Goal: Transaction & Acquisition: Obtain resource

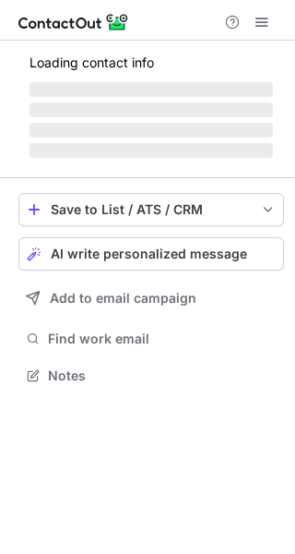
scroll to position [357, 295]
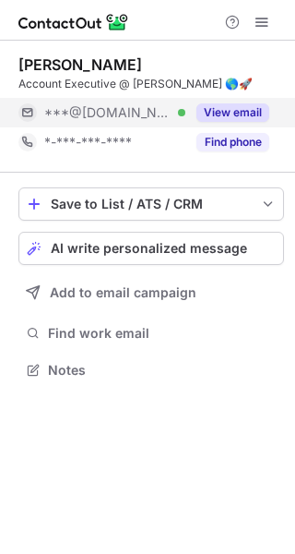
click at [256, 123] on div "View email" at bounding box center [228, 113] width 84 height 30
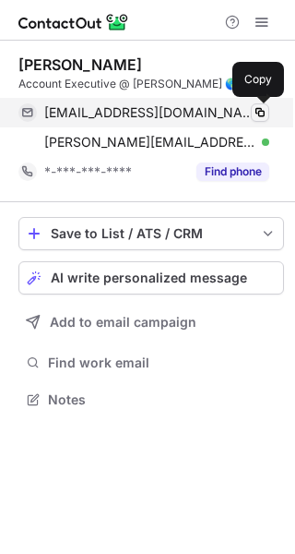
click at [251, 108] on button at bounding box center [260, 112] width 18 height 18
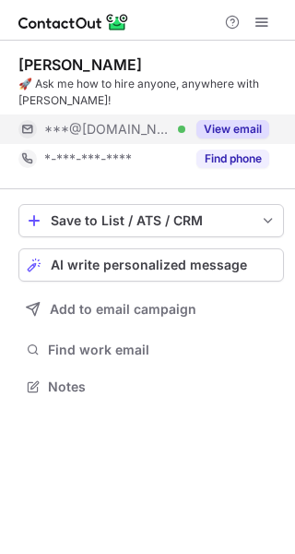
scroll to position [374, 295]
click at [246, 131] on button "View email" at bounding box center [233, 129] width 73 height 18
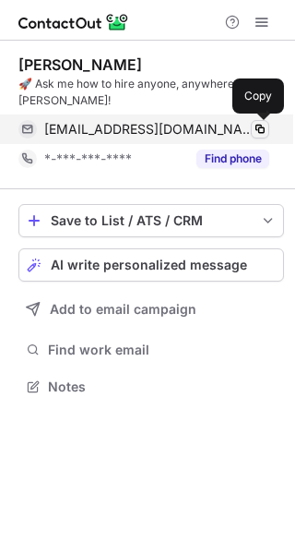
click at [265, 126] on span at bounding box center [260, 129] width 15 height 15
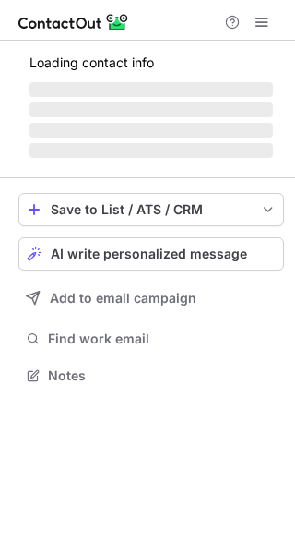
scroll to position [357, 295]
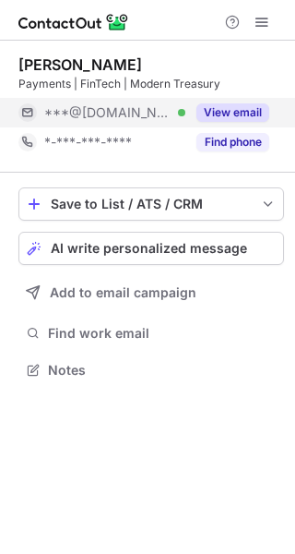
click at [235, 109] on button "View email" at bounding box center [233, 112] width 73 height 18
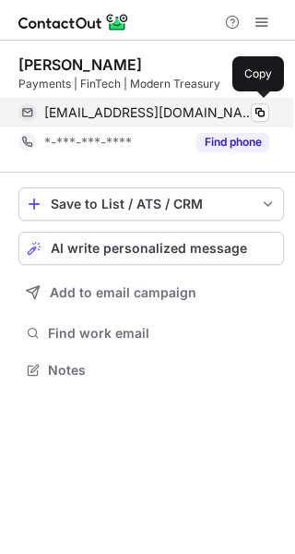
click at [247, 108] on div "[EMAIL_ADDRESS][DOMAIN_NAME] Verified" at bounding box center [156, 112] width 225 height 17
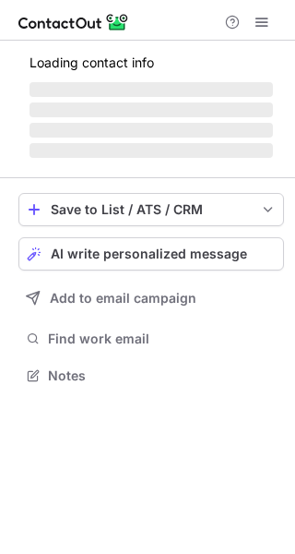
scroll to position [357, 295]
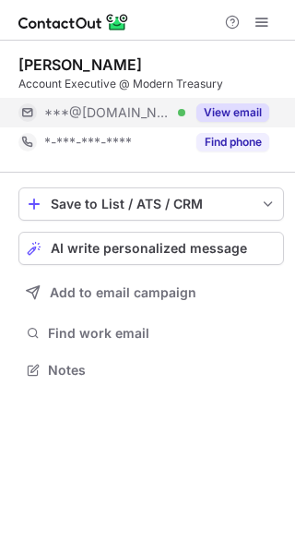
click at [243, 106] on button "View email" at bounding box center [233, 112] width 73 height 18
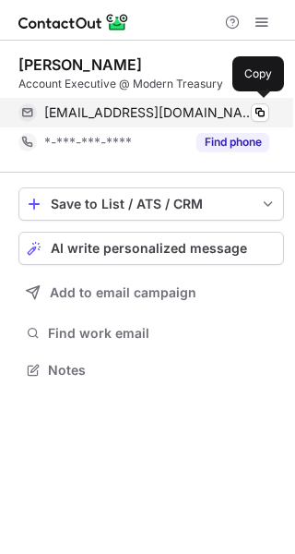
click at [247, 107] on div "graceaohara@gmail.com Verified" at bounding box center [156, 112] width 225 height 17
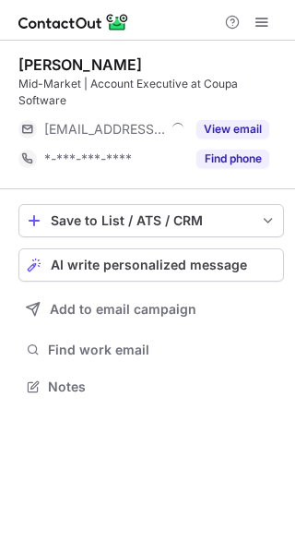
scroll to position [374, 295]
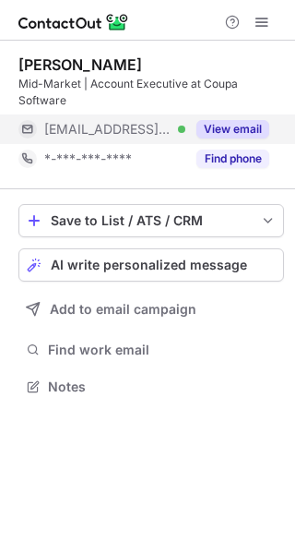
click at [244, 127] on button "View email" at bounding box center [233, 129] width 73 height 18
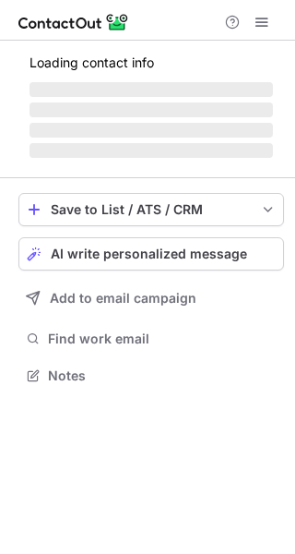
scroll to position [357, 295]
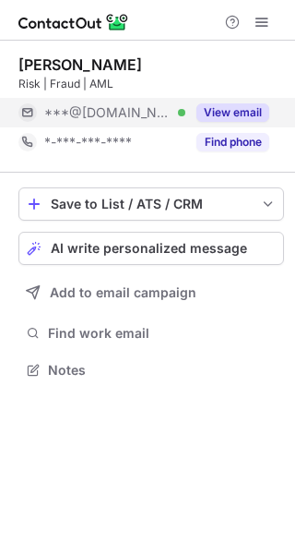
click at [250, 113] on button "View email" at bounding box center [233, 112] width 73 height 18
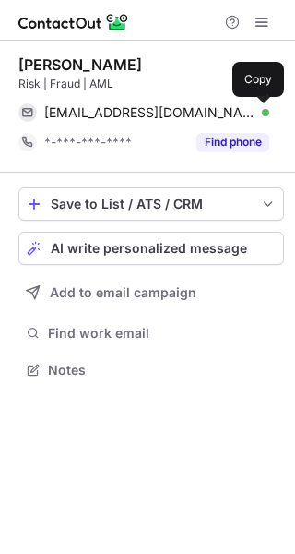
click at [261, 111] on span at bounding box center [260, 112] width 15 height 15
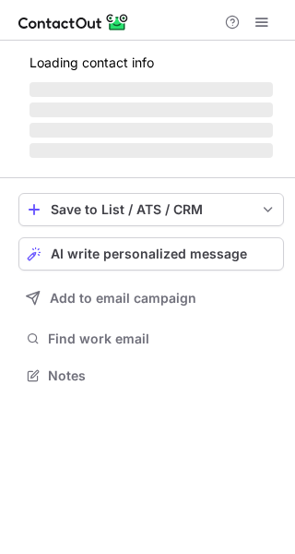
scroll to position [403, 295]
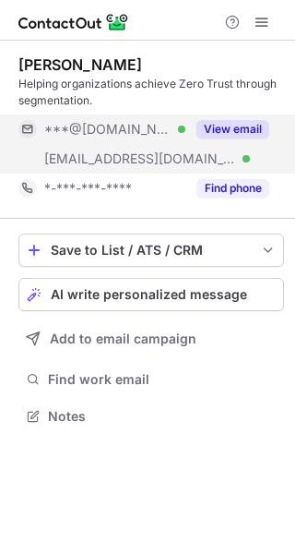
click at [236, 133] on button "View email" at bounding box center [233, 129] width 73 height 18
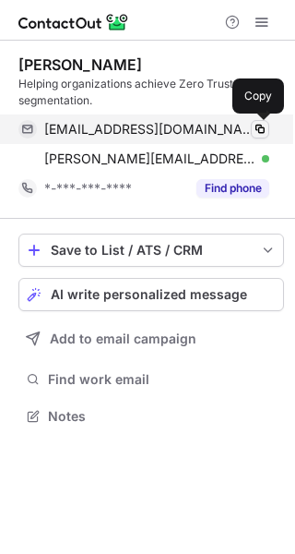
click at [267, 125] on span at bounding box center [260, 129] width 15 height 15
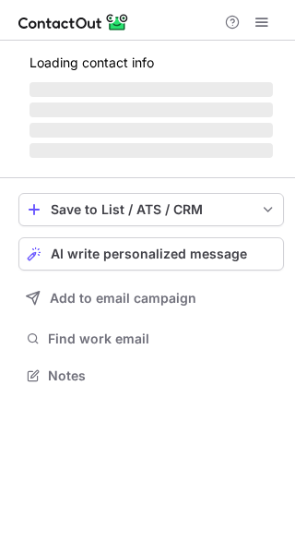
scroll to position [387, 295]
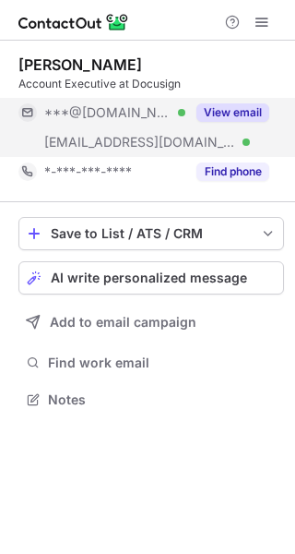
click at [213, 111] on button "View email" at bounding box center [233, 112] width 73 height 18
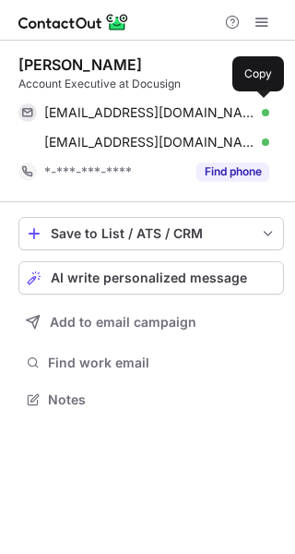
click at [247, 111] on div "[EMAIL_ADDRESS][DOMAIN_NAME] Verified" at bounding box center [156, 112] width 225 height 17
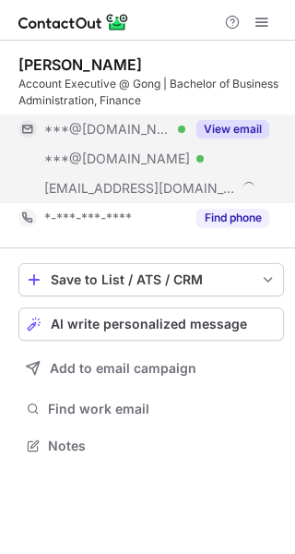
scroll to position [433, 295]
click at [223, 126] on button "View email" at bounding box center [233, 129] width 73 height 18
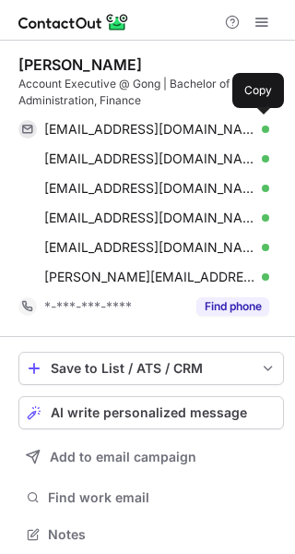
scroll to position [522, 283]
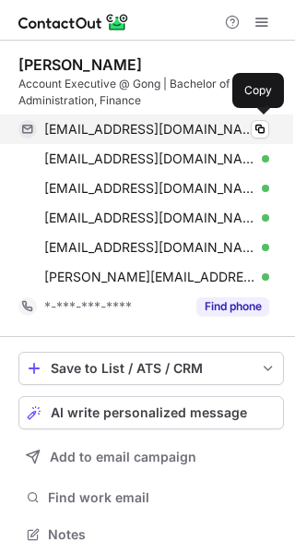
click at [244, 130] on div "ryanmoles@gmail.com Verified" at bounding box center [156, 129] width 225 height 17
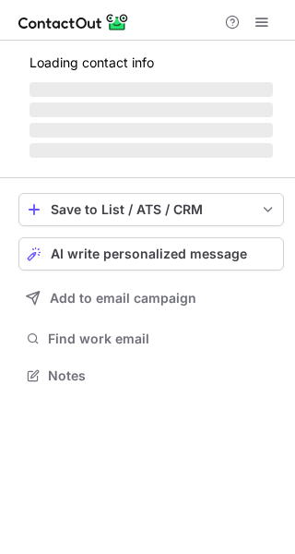
scroll to position [387, 295]
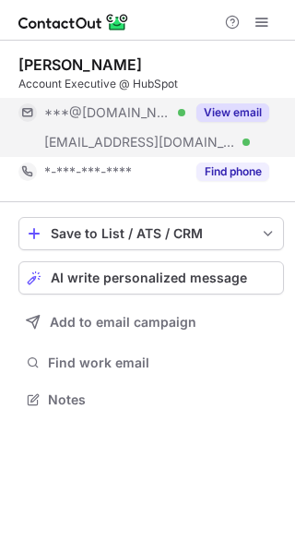
click at [233, 99] on div "View email" at bounding box center [228, 113] width 84 height 30
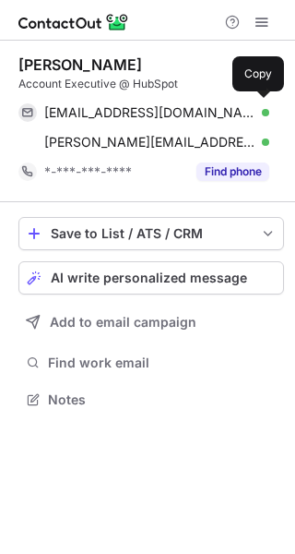
click at [247, 106] on div "[EMAIL_ADDRESS][DOMAIN_NAME] Verified" at bounding box center [156, 112] width 225 height 17
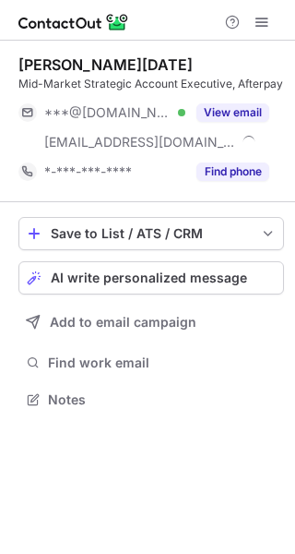
scroll to position [387, 295]
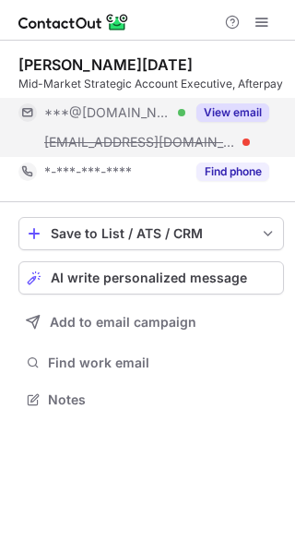
click at [243, 113] on button "View email" at bounding box center [233, 112] width 73 height 18
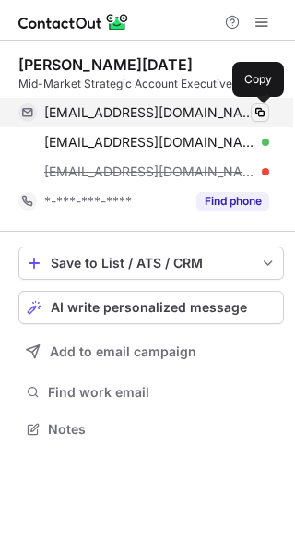
click at [257, 110] on span at bounding box center [260, 112] width 15 height 15
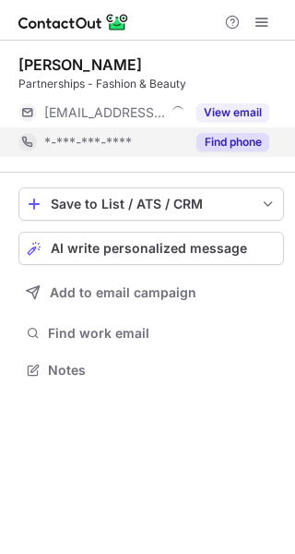
scroll to position [357, 295]
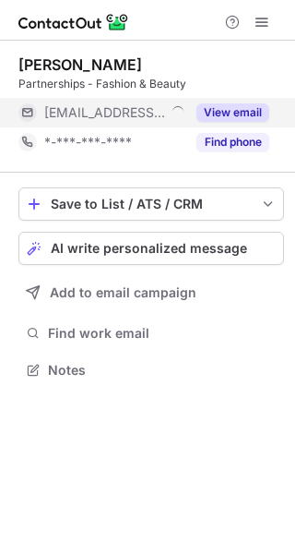
click at [241, 118] on button "View email" at bounding box center [233, 112] width 73 height 18
click at [241, 118] on div "***@extend.com" at bounding box center [156, 112] width 225 height 17
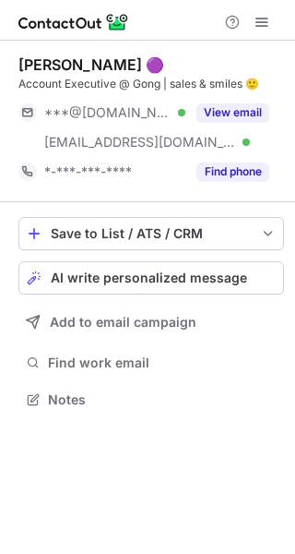
scroll to position [387, 295]
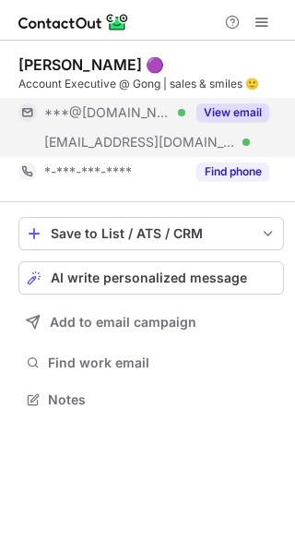
click at [243, 109] on button "View email" at bounding box center [233, 112] width 73 height 18
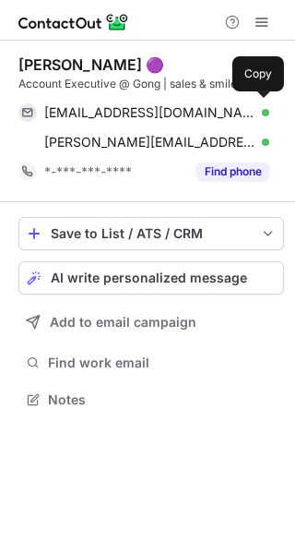
click at [243, 109] on div "chrisderullieux@gmail.com Verified" at bounding box center [156, 112] width 225 height 17
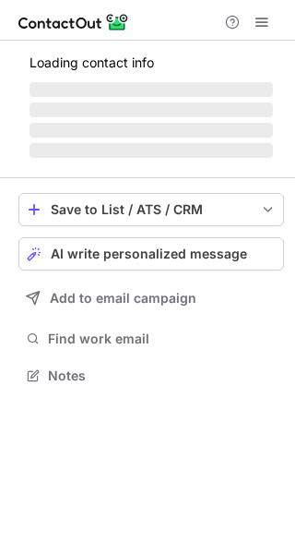
scroll to position [387, 295]
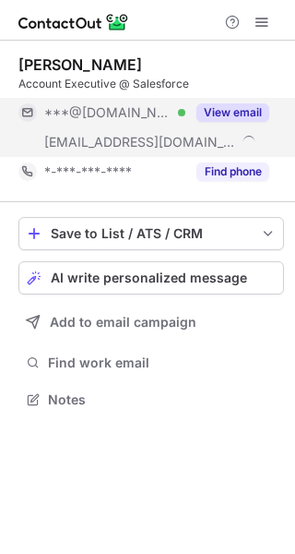
click at [257, 102] on div "View email" at bounding box center [228, 113] width 84 height 30
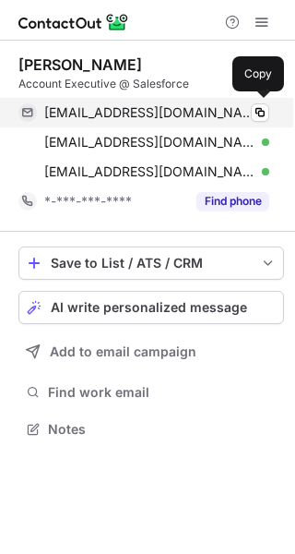
scroll to position [416, 295]
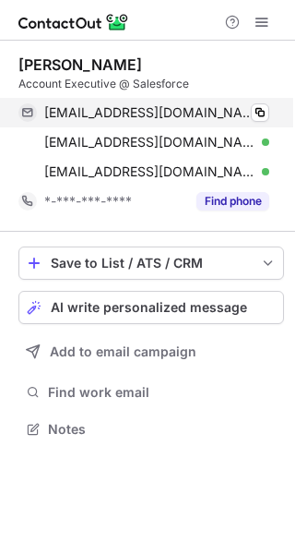
click at [243, 111] on div "nolanchao@gmail.com Verified" at bounding box center [156, 112] width 225 height 17
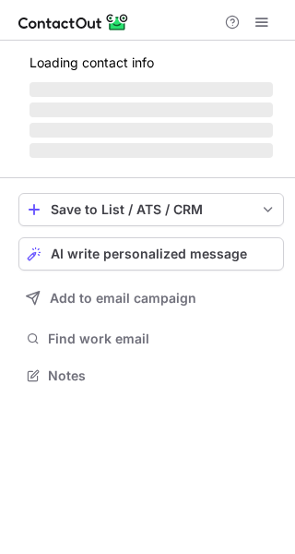
scroll to position [374, 295]
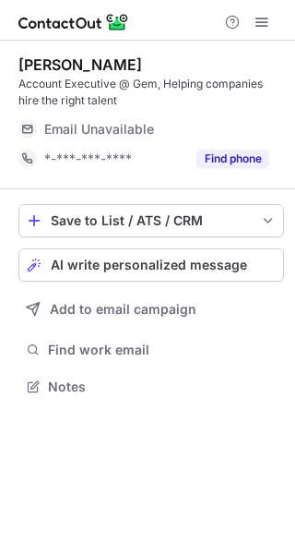
click at [240, 112] on div "Matt Ford Account Executive @ Gem, Helping companies hire the right talent Emai…" at bounding box center [151, 114] width 266 height 118
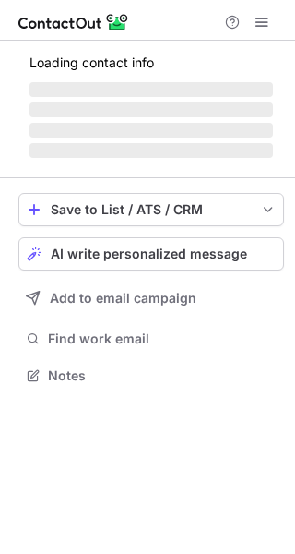
scroll to position [403, 295]
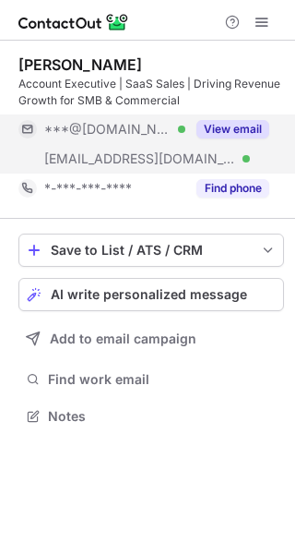
click at [243, 121] on button "View email" at bounding box center [233, 129] width 73 height 18
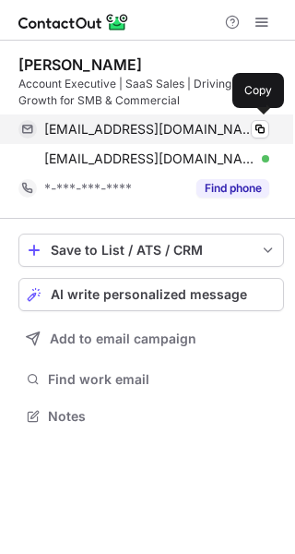
click at [248, 122] on div "tfhaverland@gmail.com Verified" at bounding box center [156, 129] width 225 height 17
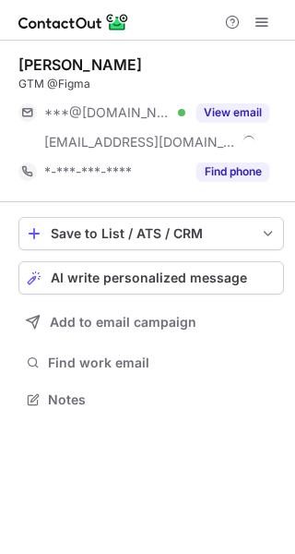
scroll to position [387, 295]
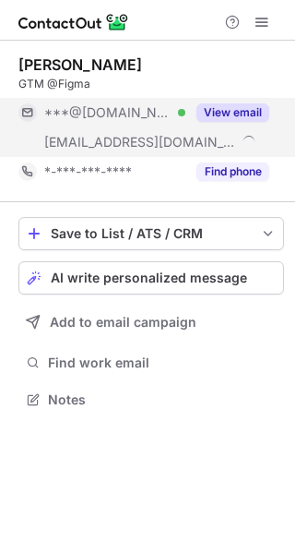
click at [238, 122] on div "View email" at bounding box center [228, 113] width 84 height 30
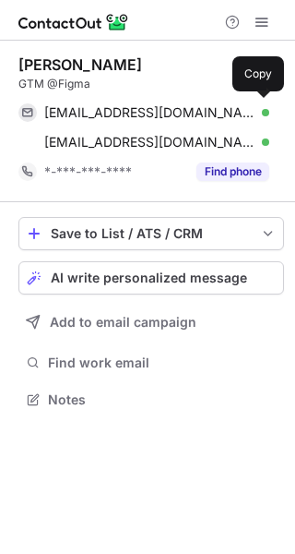
click at [242, 118] on div "ejordi12@gmail.com Verified" at bounding box center [156, 112] width 225 height 17
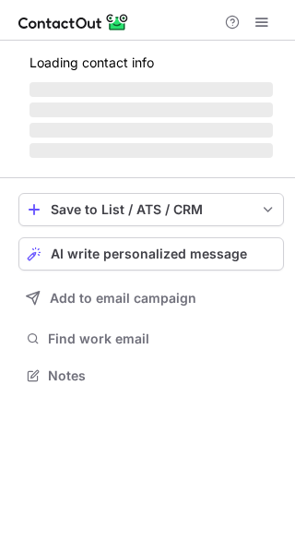
scroll to position [387, 295]
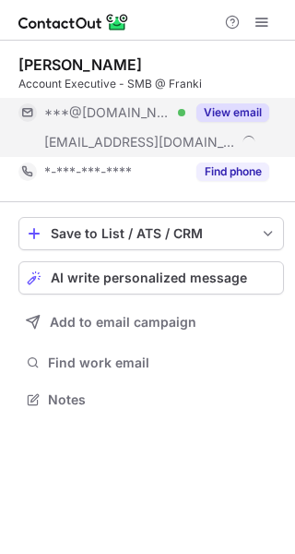
click at [259, 112] on button "View email" at bounding box center [233, 112] width 73 height 18
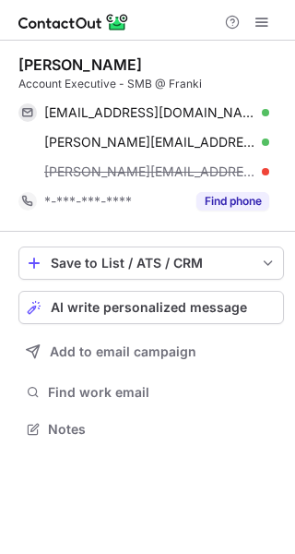
scroll to position [416, 295]
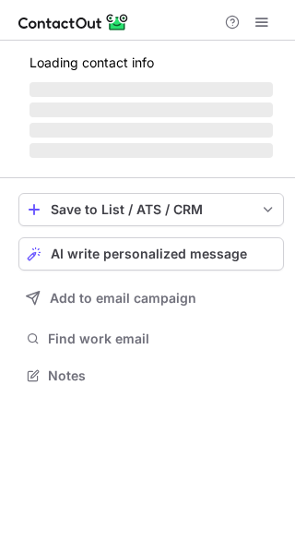
scroll to position [357, 295]
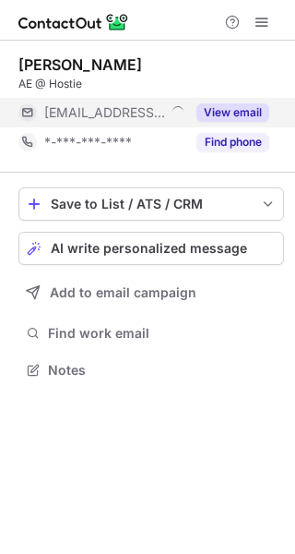
click at [247, 123] on div "View email" at bounding box center [228, 113] width 84 height 30
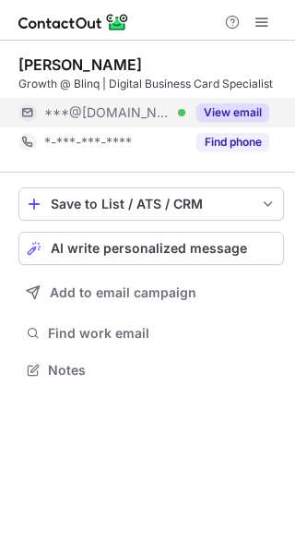
scroll to position [357, 295]
click at [242, 106] on button "View email" at bounding box center [233, 112] width 73 height 18
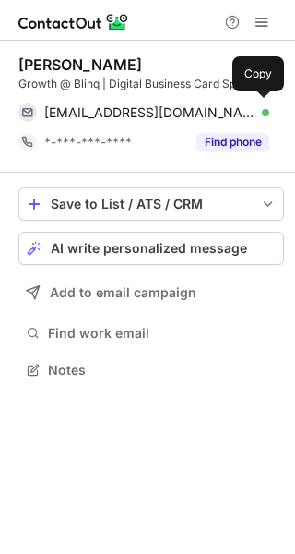
click at [242, 106] on div "[EMAIL_ADDRESS][DOMAIN_NAME] Verified" at bounding box center [156, 112] width 225 height 17
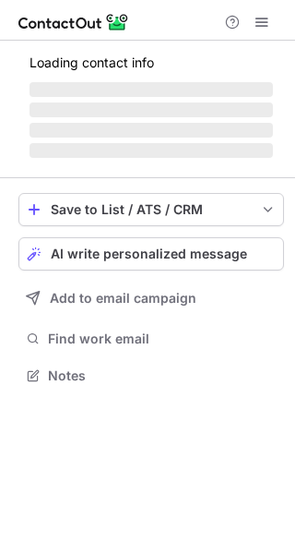
scroll to position [387, 295]
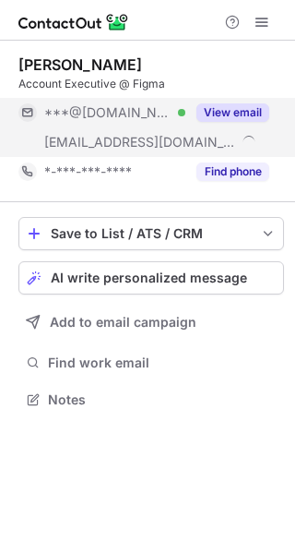
click at [223, 120] on button "View email" at bounding box center [233, 112] width 73 height 18
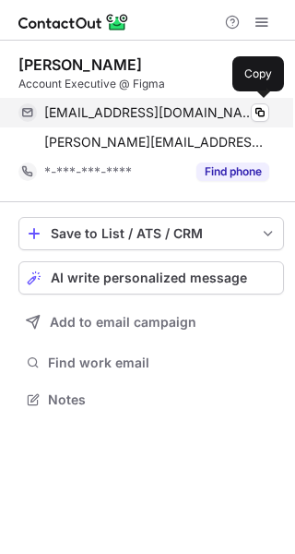
click at [229, 115] on span "liamchristiansen97@gmail.com" at bounding box center [149, 112] width 211 height 17
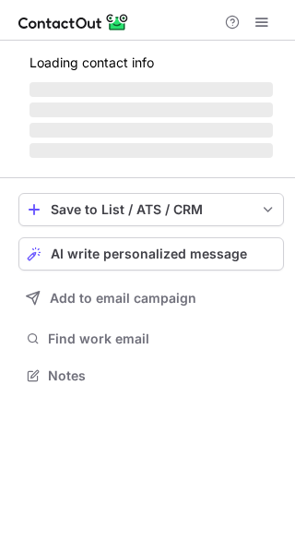
scroll to position [403, 295]
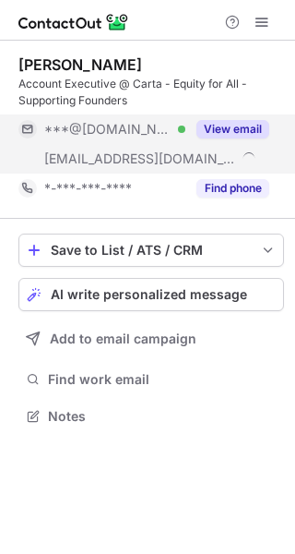
click at [226, 132] on button "View email" at bounding box center [233, 129] width 73 height 18
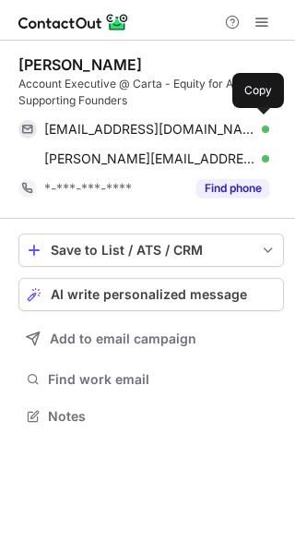
click at [226, 132] on div "[EMAIL_ADDRESS][DOMAIN_NAME] Verified" at bounding box center [156, 129] width 225 height 17
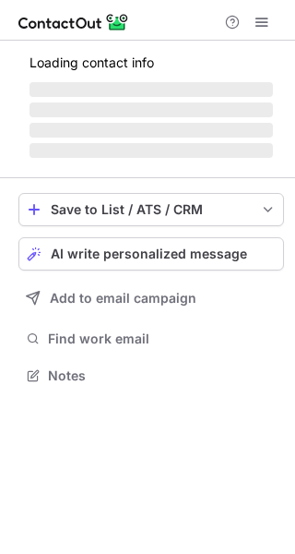
scroll to position [387, 295]
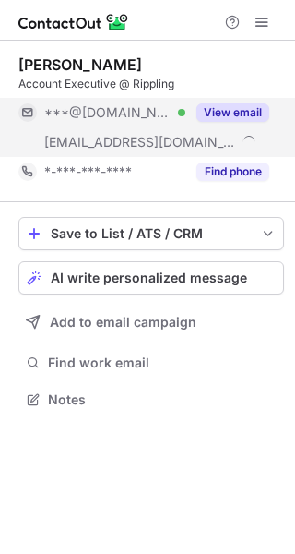
click at [236, 117] on button "View email" at bounding box center [233, 112] width 73 height 18
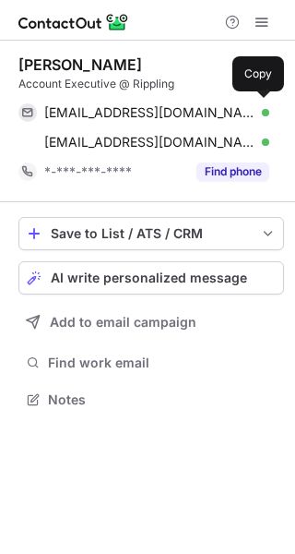
click at [236, 117] on div "muhannadh01@gmail.com Verified" at bounding box center [156, 112] width 225 height 17
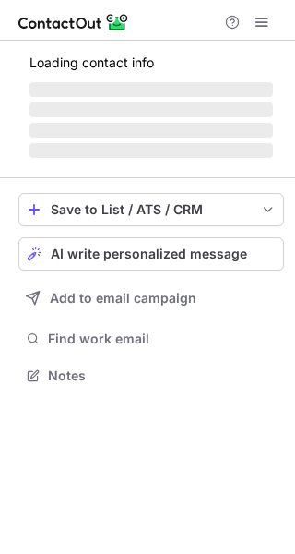
scroll to position [374, 295]
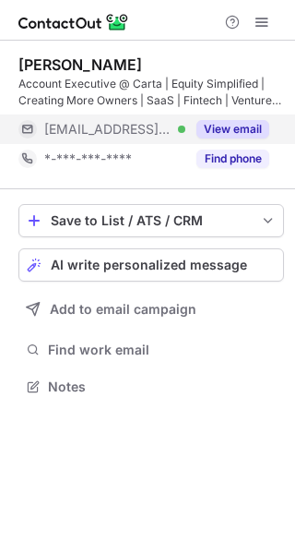
click at [206, 127] on button "View email" at bounding box center [233, 129] width 73 height 18
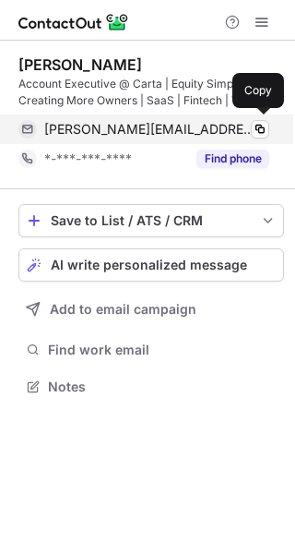
click at [247, 126] on div "henry.shean@carta.com Verified" at bounding box center [156, 129] width 225 height 17
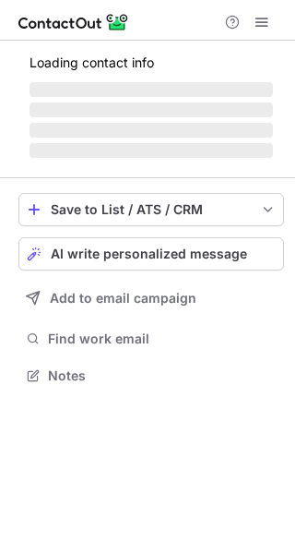
scroll to position [387, 295]
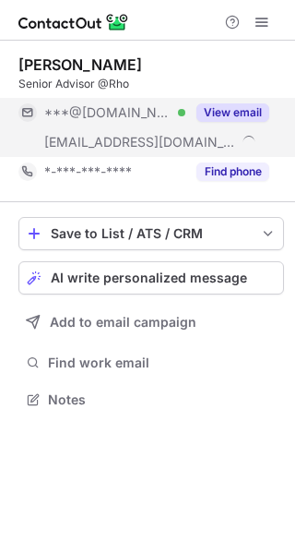
click at [246, 117] on button "View email" at bounding box center [233, 112] width 73 height 18
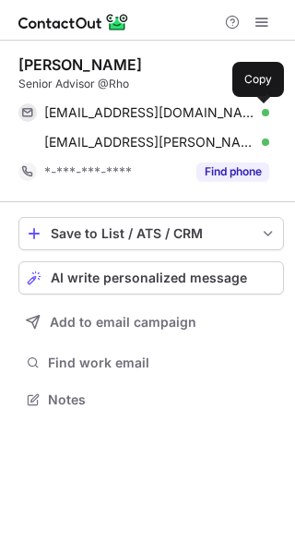
click at [251, 113] on button at bounding box center [260, 112] width 18 height 18
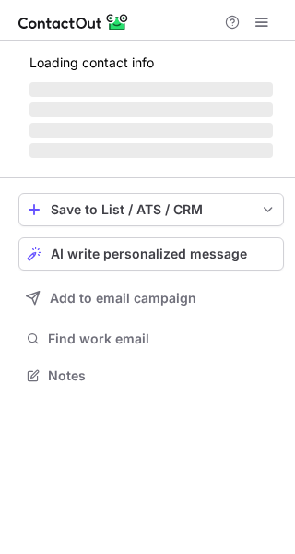
scroll to position [403, 295]
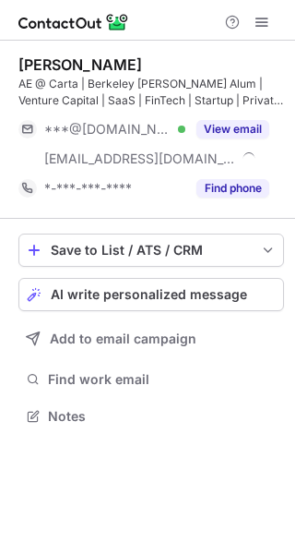
click at [238, 113] on div "George Qobti AE @ Carta | Berkeley Haas Alum | Venture Capital | SaaS | FinTech…" at bounding box center [151, 129] width 266 height 148
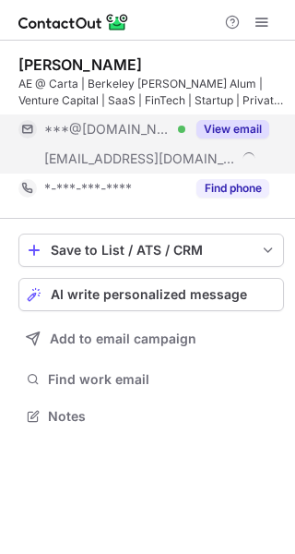
click at [231, 131] on button "View email" at bounding box center [233, 129] width 73 height 18
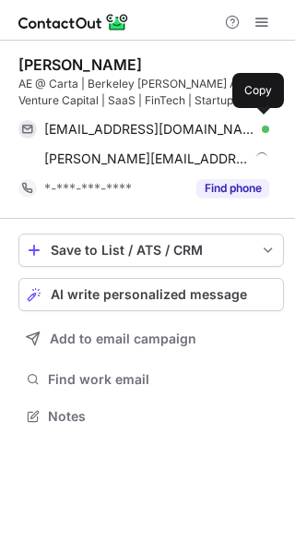
click at [231, 131] on div "gqobti@gmail.com Verified" at bounding box center [156, 129] width 225 height 17
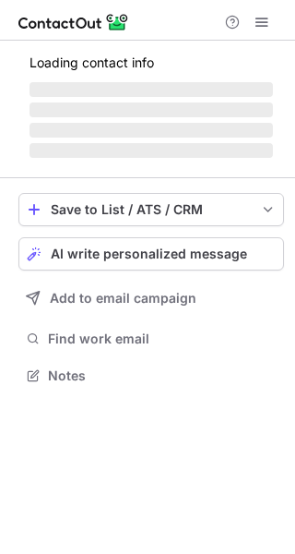
scroll to position [387, 295]
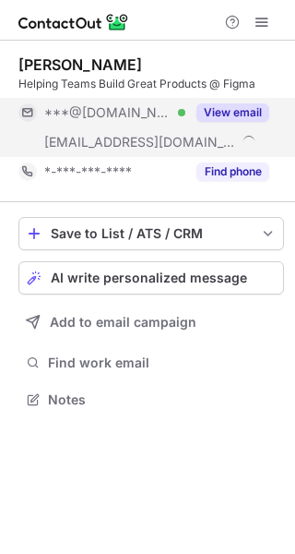
click at [239, 98] on div "View email" at bounding box center [228, 113] width 84 height 30
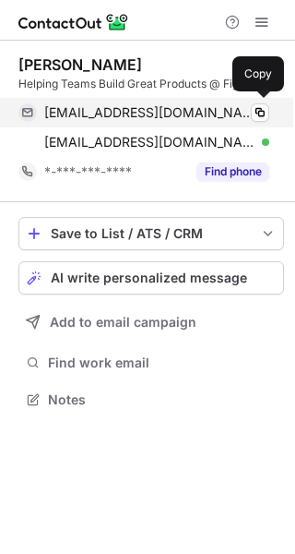
click at [239, 104] on div "nader2468@gmail.com Verified" at bounding box center [156, 112] width 225 height 17
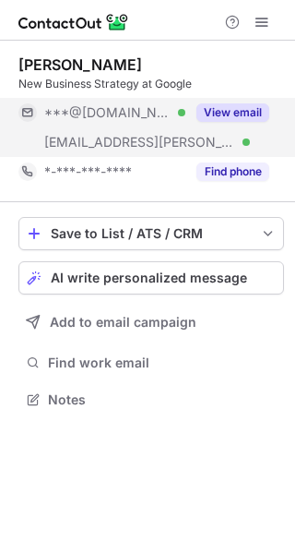
scroll to position [387, 295]
click at [235, 118] on button "View email" at bounding box center [233, 112] width 73 height 18
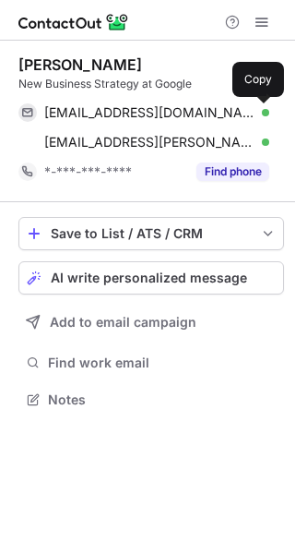
click at [253, 118] on span at bounding box center [260, 112] width 15 height 15
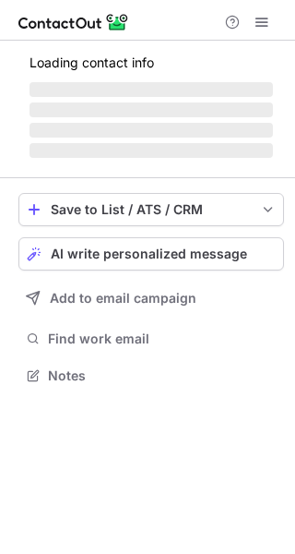
scroll to position [387, 295]
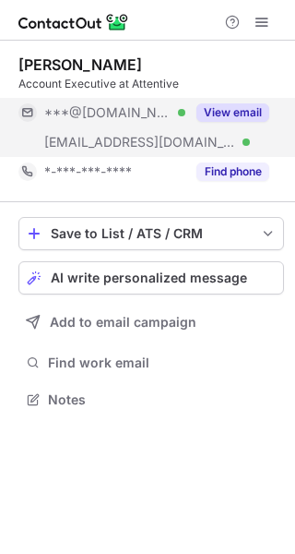
click at [235, 125] on div "View email" at bounding box center [228, 113] width 84 height 30
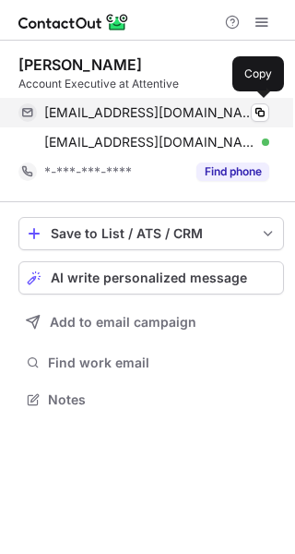
click at [246, 115] on div "saraharnaudon7@gmail.com Verified" at bounding box center [156, 112] width 225 height 17
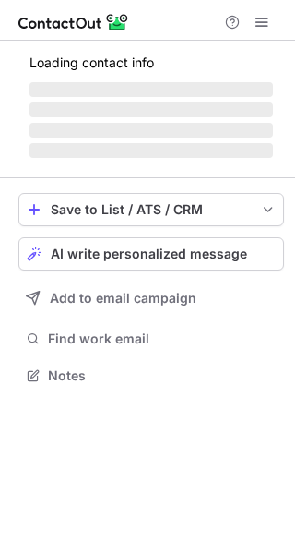
scroll to position [403, 295]
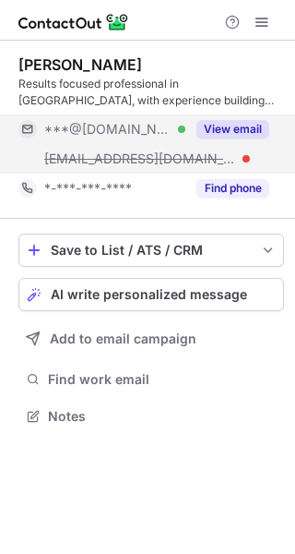
click at [237, 115] on div "View email" at bounding box center [228, 129] width 84 height 30
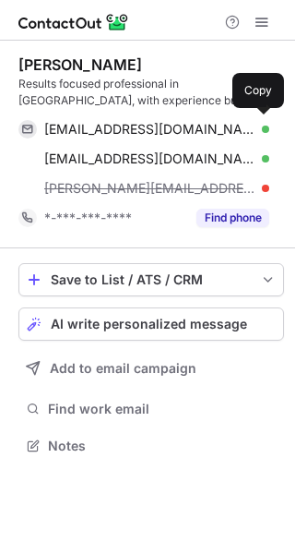
click at [247, 120] on div "aneshmohan@gmail.com Verified Copy" at bounding box center [143, 129] width 251 height 30
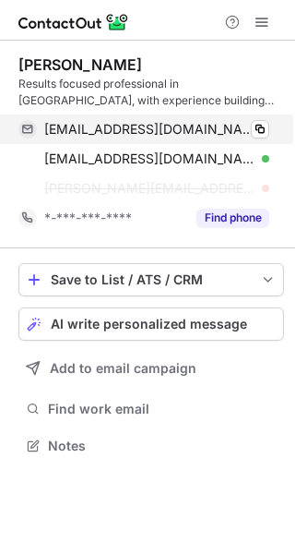
click at [233, 125] on div "aneshmohan@gmail.com Verified" at bounding box center [156, 129] width 225 height 17
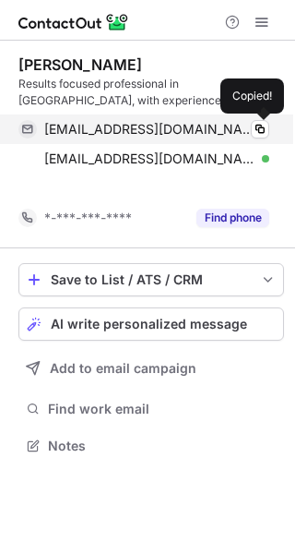
scroll to position [403, 295]
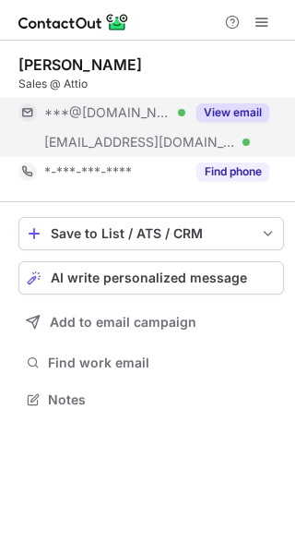
scroll to position [387, 295]
click at [246, 112] on button "View email" at bounding box center [233, 112] width 73 height 18
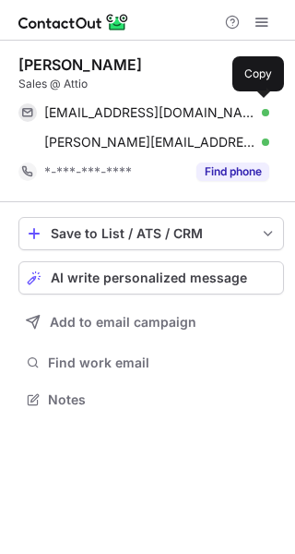
click at [246, 112] on div "andrewrydinski@gmail.com Verified" at bounding box center [156, 112] width 225 height 17
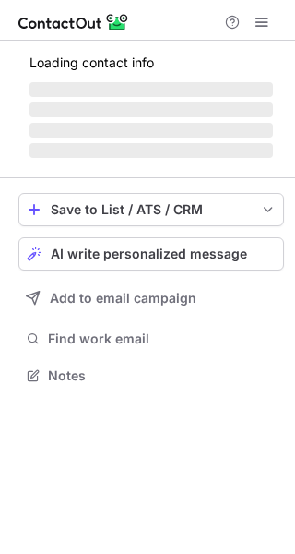
scroll to position [357, 295]
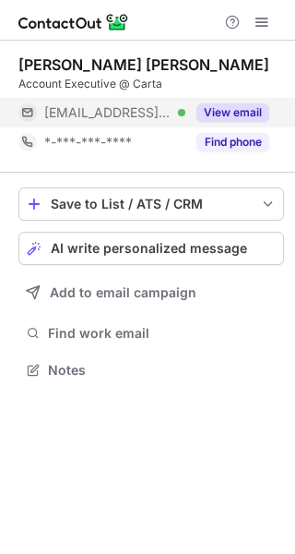
click at [245, 108] on button "View email" at bounding box center [233, 112] width 73 height 18
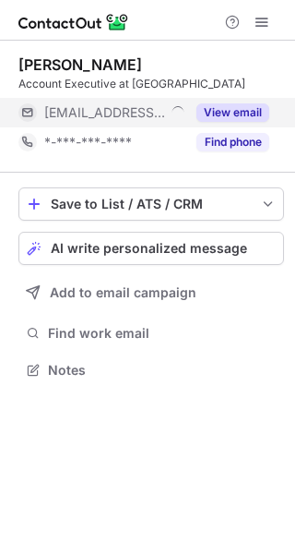
scroll to position [357, 295]
click at [233, 110] on button "View email" at bounding box center [233, 112] width 73 height 18
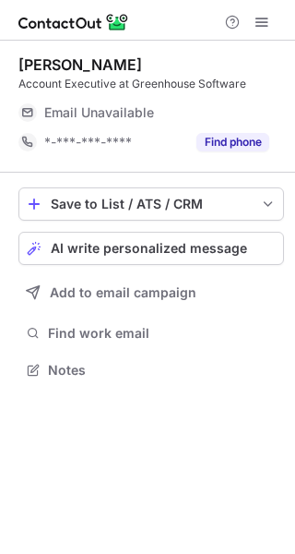
scroll to position [357, 295]
click at [212, 107] on div "Email Unavailable" at bounding box center [136, 112] width 185 height 17
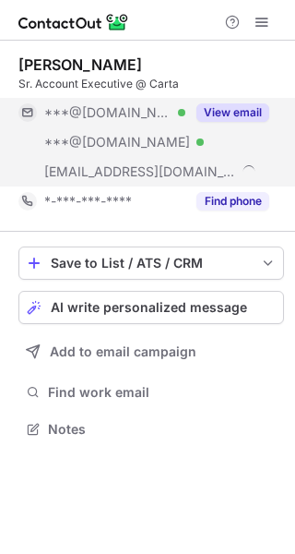
scroll to position [416, 295]
click at [243, 114] on button "View email" at bounding box center [233, 112] width 73 height 18
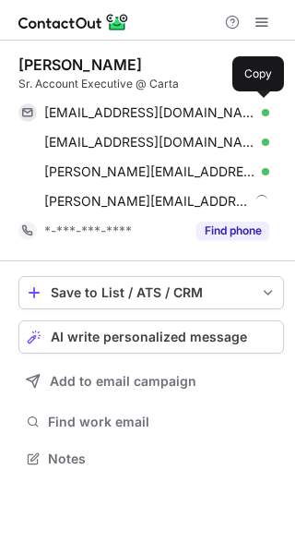
click at [243, 114] on div "cscatterday@gmail.com Verified" at bounding box center [156, 112] width 225 height 17
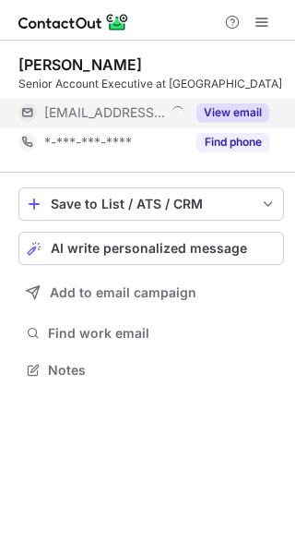
scroll to position [357, 295]
click at [231, 111] on button "View email" at bounding box center [233, 112] width 73 height 18
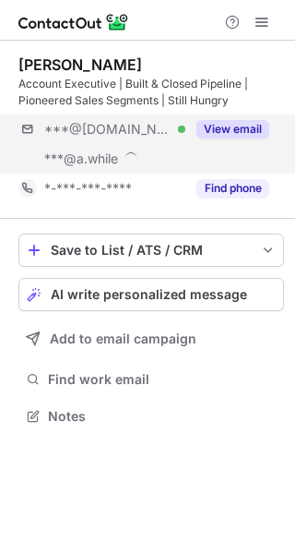
scroll to position [403, 295]
click at [249, 130] on button "View email" at bounding box center [233, 129] width 73 height 18
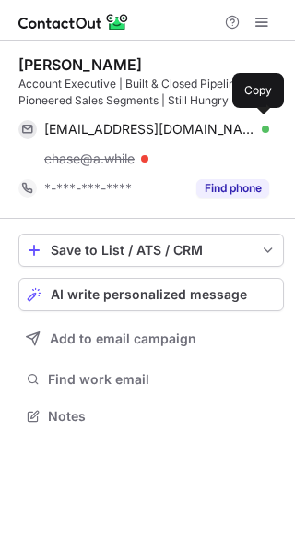
click at [249, 130] on div "chaseruesga@gmail.com Verified" at bounding box center [156, 129] width 225 height 17
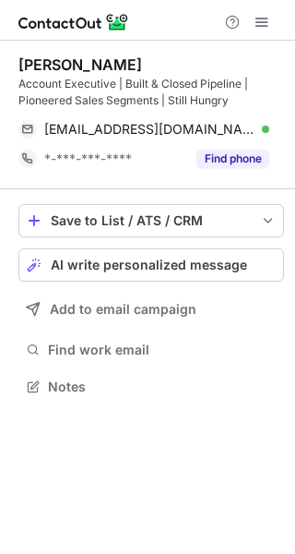
scroll to position [374, 295]
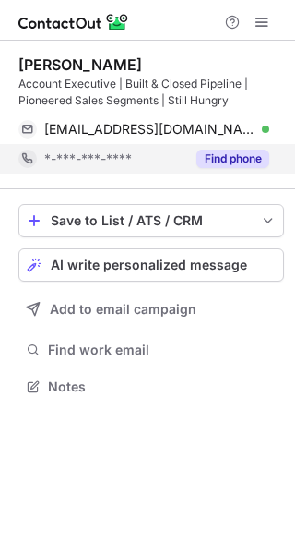
click at [248, 162] on button "Find phone" at bounding box center [233, 159] width 73 height 18
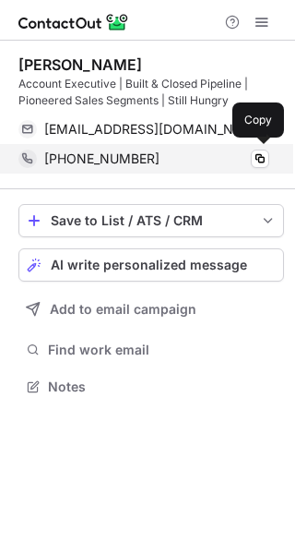
click at [247, 158] on div "+18058139673" at bounding box center [156, 158] width 225 height 17
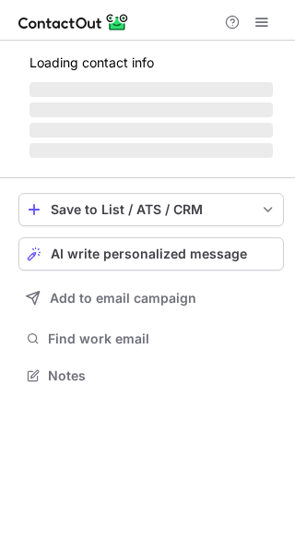
scroll to position [387, 295]
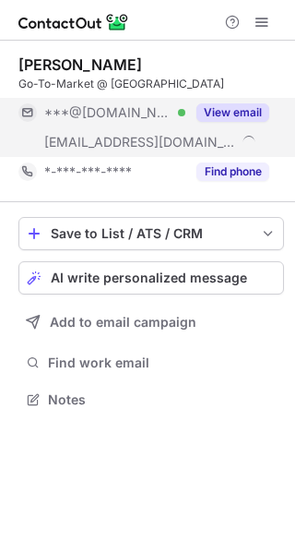
click at [255, 104] on button "View email" at bounding box center [233, 112] width 73 height 18
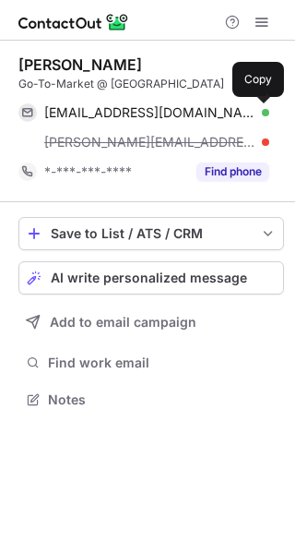
click at [259, 104] on button at bounding box center [260, 112] width 18 height 18
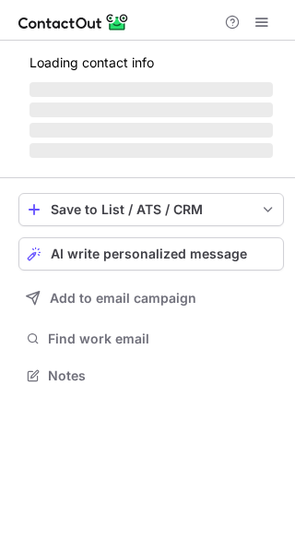
scroll to position [357, 295]
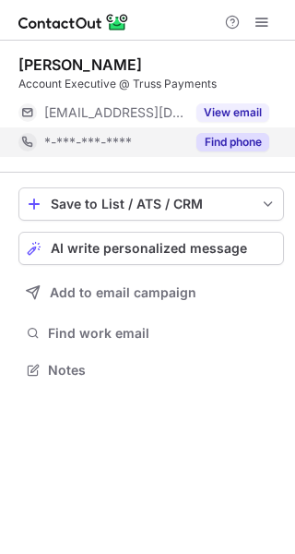
click at [237, 143] on button "Find phone" at bounding box center [233, 142] width 73 height 18
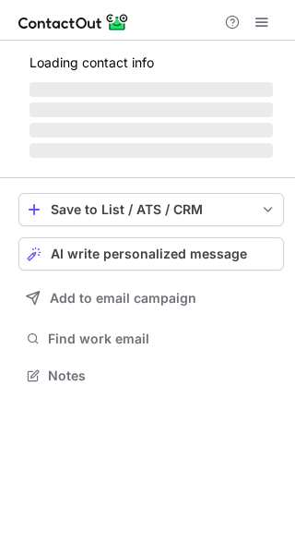
scroll to position [387, 295]
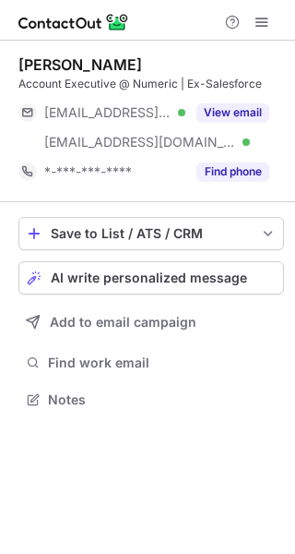
click at [220, 124] on div "View email" at bounding box center [228, 113] width 84 height 30
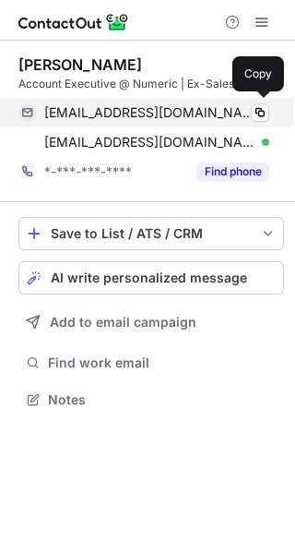
click at [226, 112] on div "lnayoub@syr.edu Verified" at bounding box center [156, 112] width 225 height 17
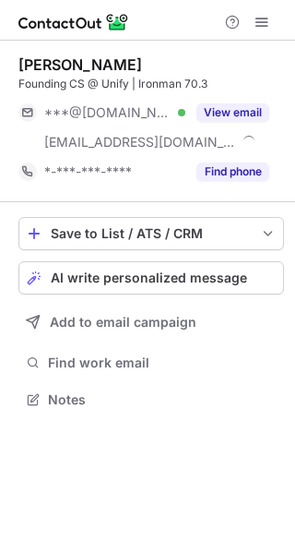
scroll to position [387, 295]
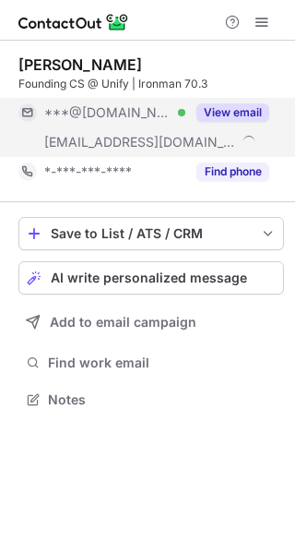
click at [242, 105] on button "View email" at bounding box center [233, 112] width 73 height 18
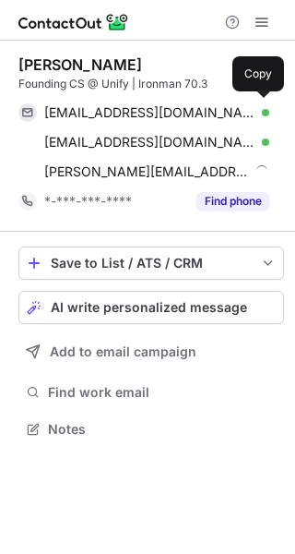
click at [242, 105] on div "coursoncole@gmail.com Verified" at bounding box center [156, 112] width 225 height 17
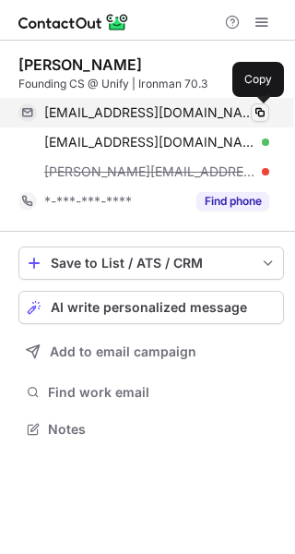
click at [258, 109] on span at bounding box center [260, 112] width 15 height 15
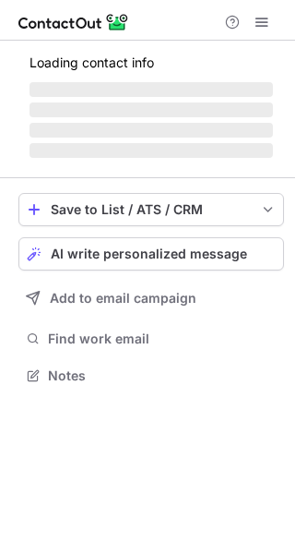
scroll to position [403, 295]
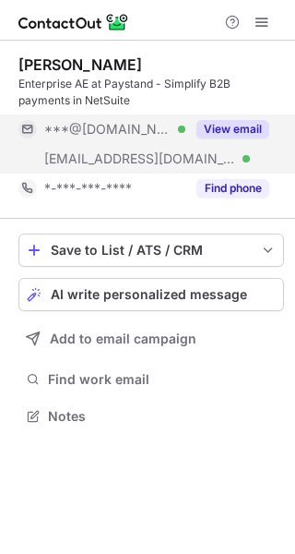
click at [227, 139] on div "View email" at bounding box center [228, 129] width 84 height 30
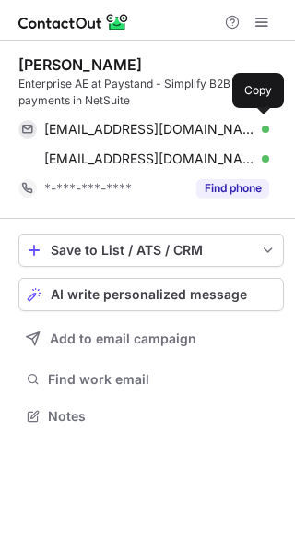
click at [241, 132] on div "jakedr92@gmail.com Verified" at bounding box center [156, 129] width 225 height 17
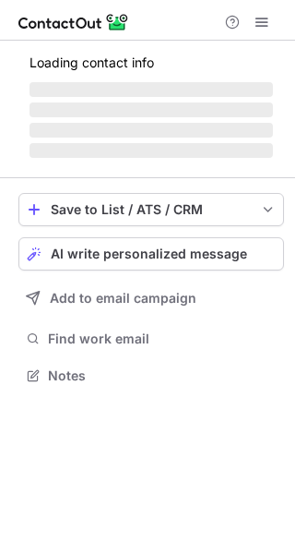
scroll to position [357, 295]
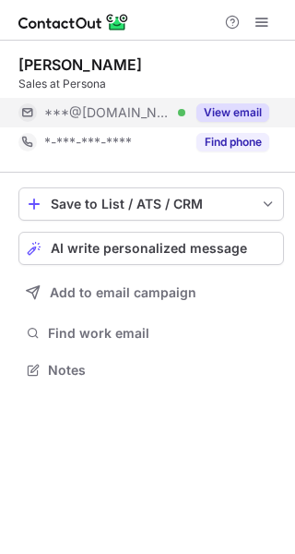
click at [199, 112] on button "View email" at bounding box center [233, 112] width 73 height 18
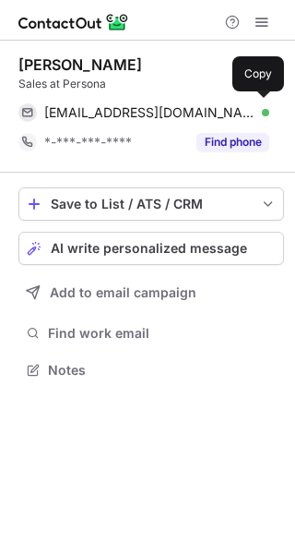
click at [207, 113] on div "olivialago1234@gmail.com Verified" at bounding box center [156, 112] width 225 height 17
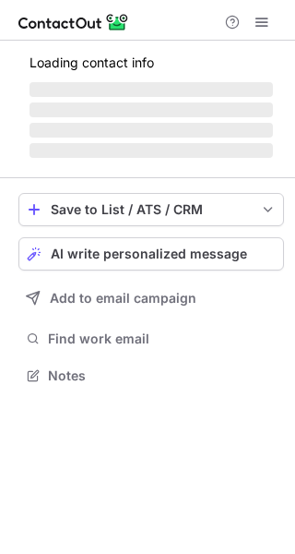
scroll to position [357, 295]
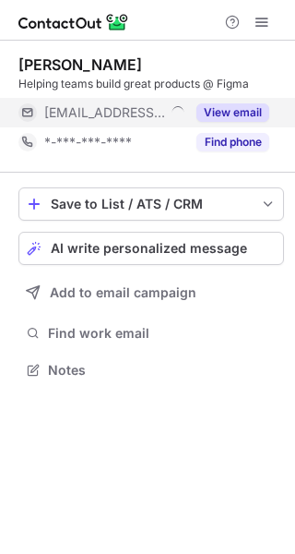
click at [234, 121] on button "View email" at bounding box center [233, 112] width 73 height 18
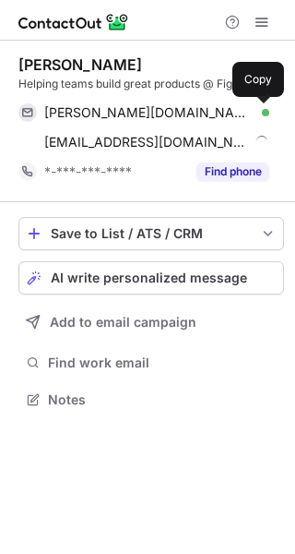
click at [254, 110] on span at bounding box center [260, 112] width 15 height 15
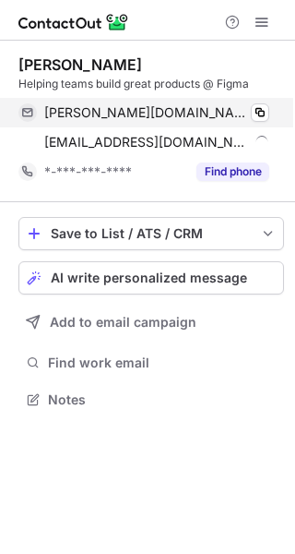
click at [242, 109] on div "kathleen.kim@berkeley.edu Verified" at bounding box center [156, 112] width 225 height 17
